Goal: Information Seeking & Learning: Check status

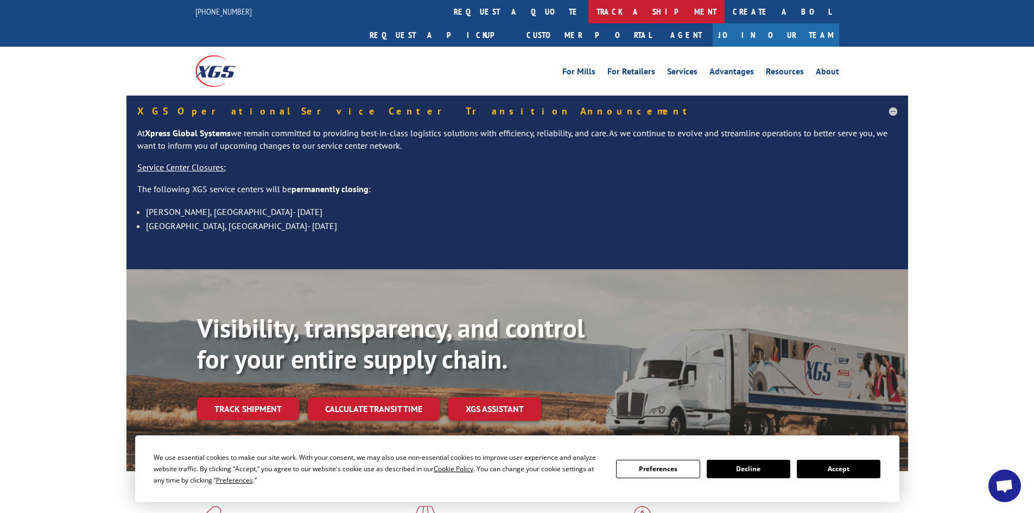
click at [589, 7] on link "track a shipment" at bounding box center [657, 11] width 136 height 23
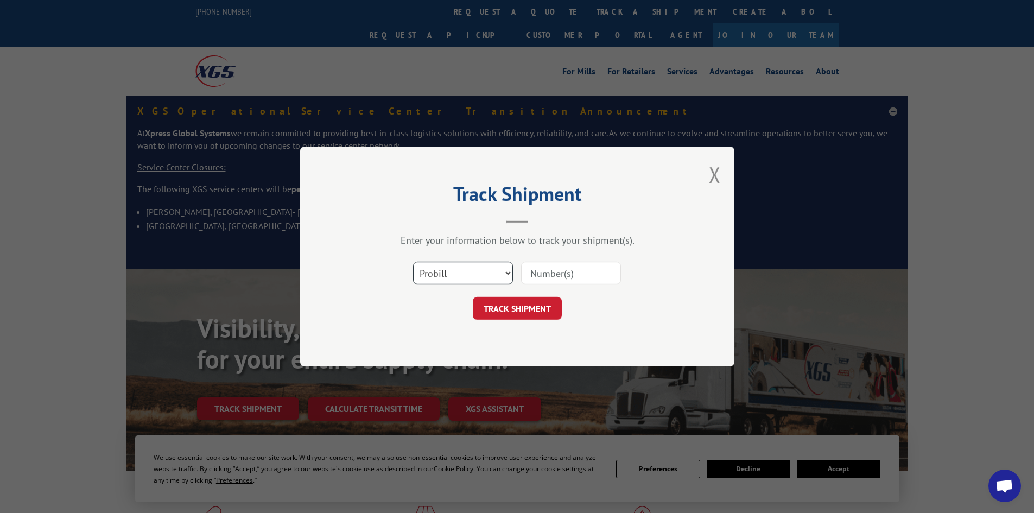
click at [501, 280] on select "Select category... Probill BOL PO" at bounding box center [463, 273] width 100 height 23
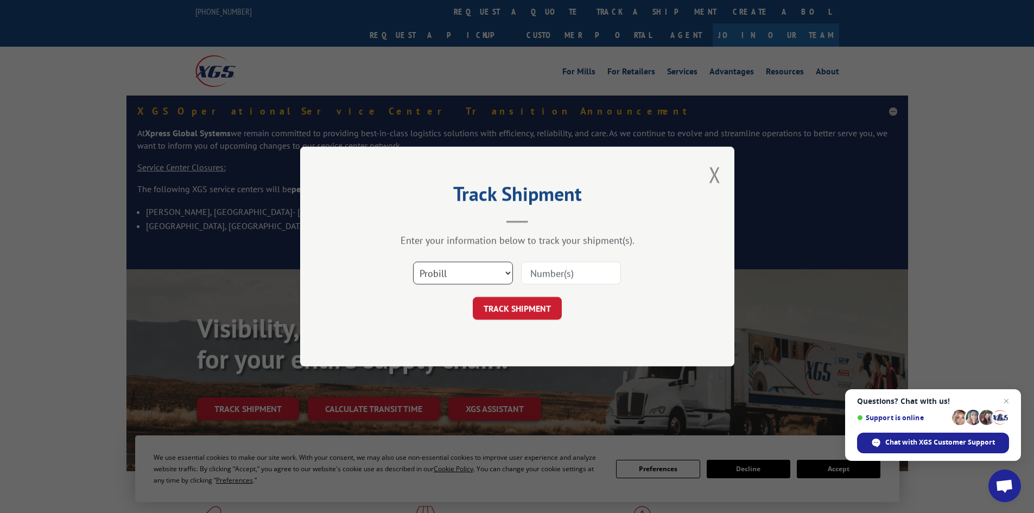
select select "bol"
click at [413, 262] on select "Select category... Probill BOL PO" at bounding box center [463, 273] width 100 height 23
click at [522, 273] on input at bounding box center [571, 273] width 100 height 23
paste input "5995631"
type input "5995631"
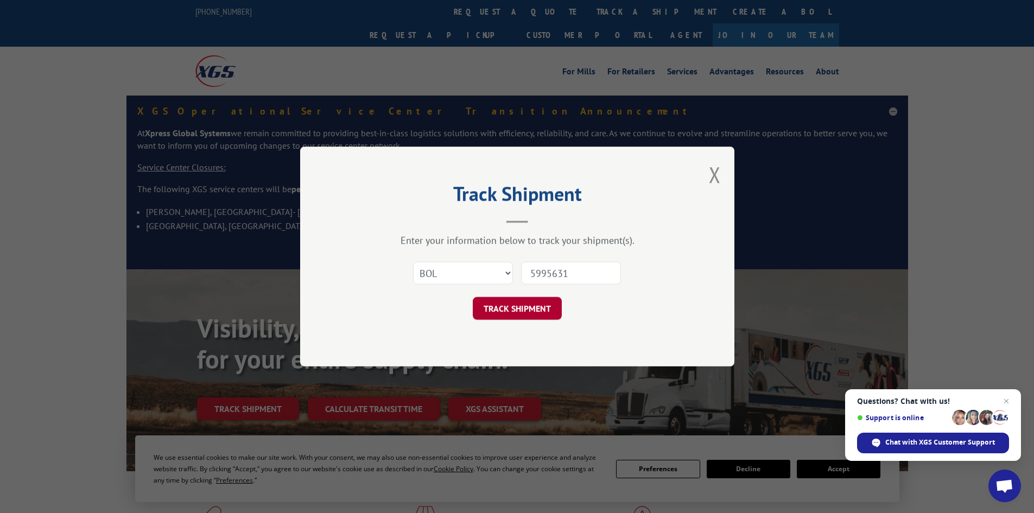
click at [540, 305] on button "TRACK SHIPMENT" at bounding box center [517, 308] width 89 height 23
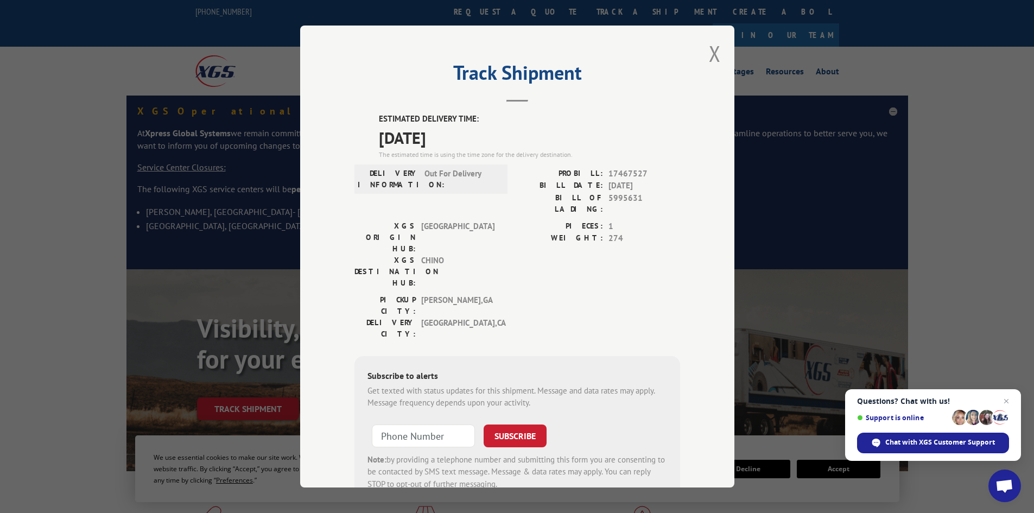
click at [704, 49] on div "Track Shipment ESTIMATED DELIVERY TIME: 09/02/2025 The estimated time is using …" at bounding box center [517, 257] width 434 height 462
click at [718, 50] on div "Track Shipment ESTIMATED DELIVERY TIME: 09/02/2025 The estimated time is using …" at bounding box center [517, 257] width 434 height 462
click at [711, 50] on button "Close modal" at bounding box center [715, 53] width 12 height 29
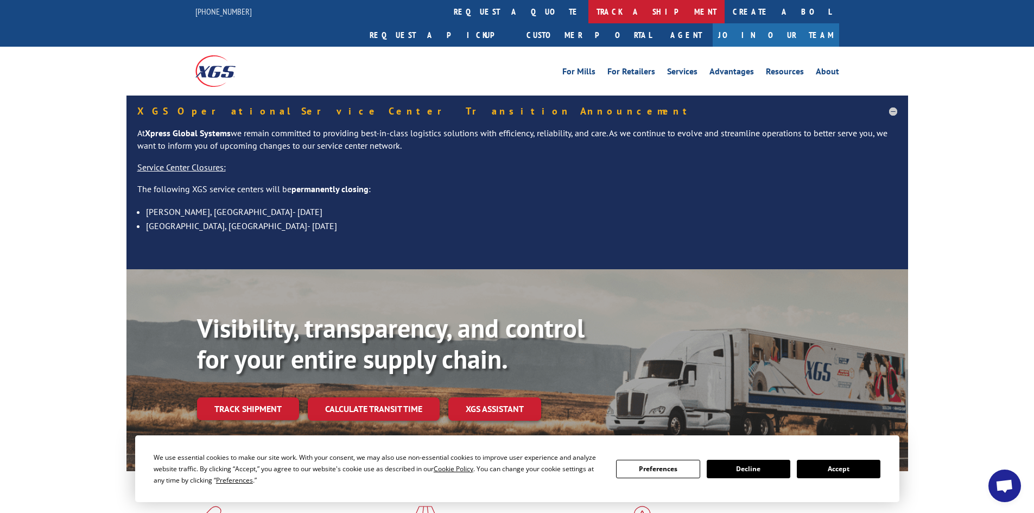
click at [589, 11] on link "track a shipment" at bounding box center [657, 11] width 136 height 23
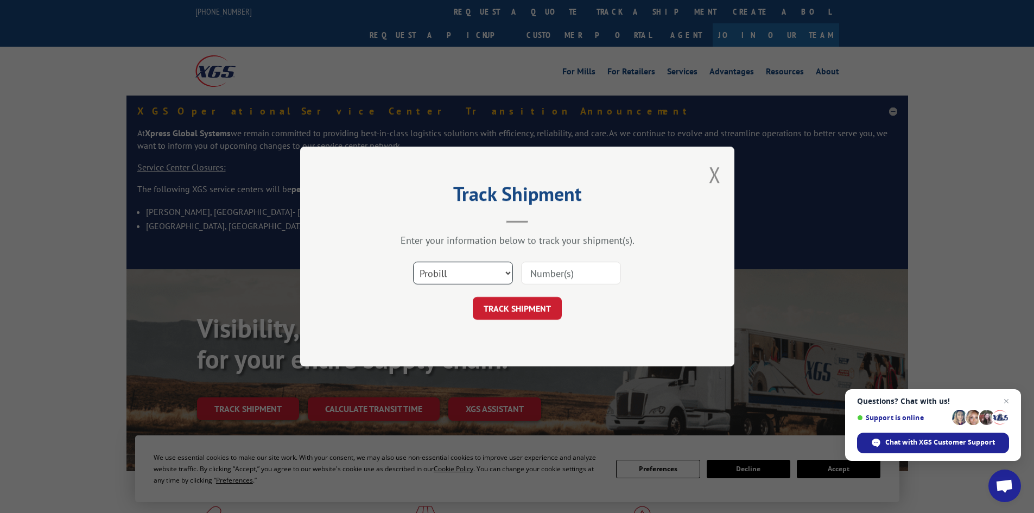
click at [466, 271] on select "Select category... Probill BOL PO" at bounding box center [463, 273] width 100 height 23
select select "bol"
click at [413, 262] on select "Select category... Probill BOL PO" at bounding box center [463, 273] width 100 height 23
click at [534, 271] on input at bounding box center [571, 273] width 100 height 23
paste input "444256"
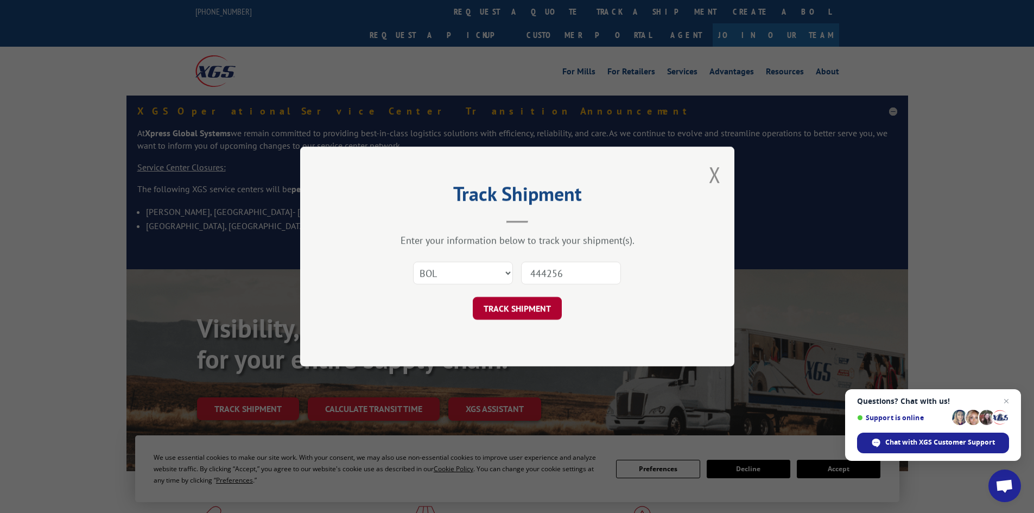
type input "444256"
click at [553, 320] on button "TRACK SHIPMENT" at bounding box center [517, 308] width 89 height 23
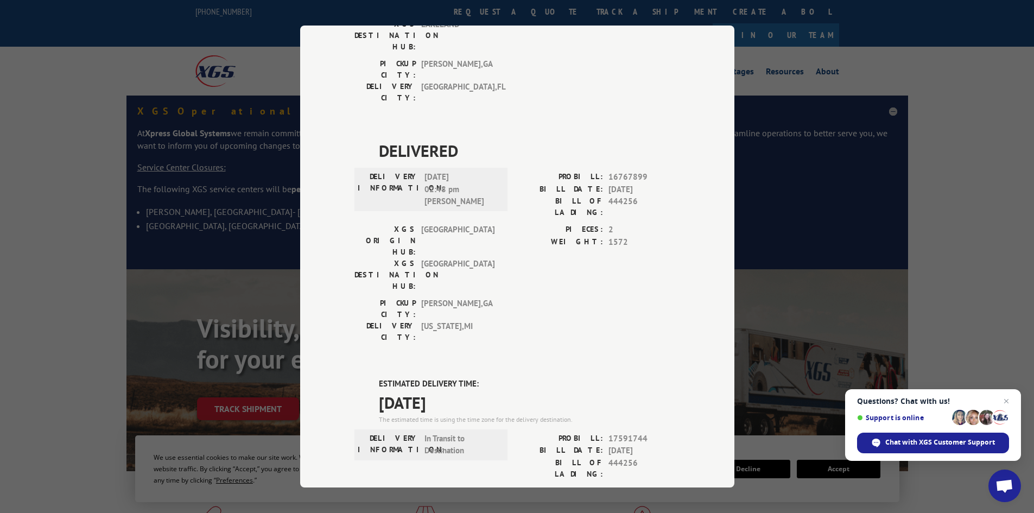
scroll to position [730, 0]
